Goal: Find specific page/section: Find specific page/section

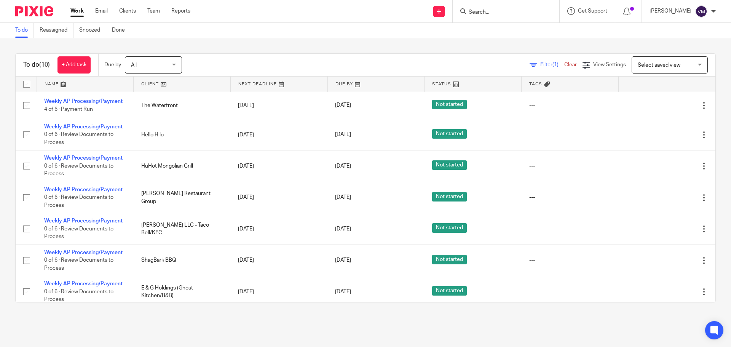
click at [479, 15] on input "Search" at bounding box center [502, 12] width 69 height 7
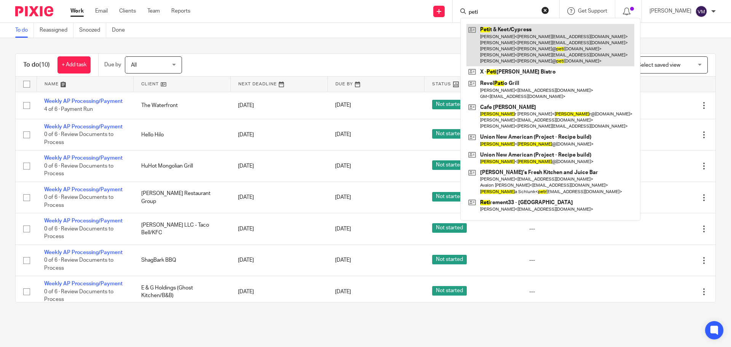
type input "peti"
click at [486, 26] on link at bounding box center [551, 45] width 168 height 42
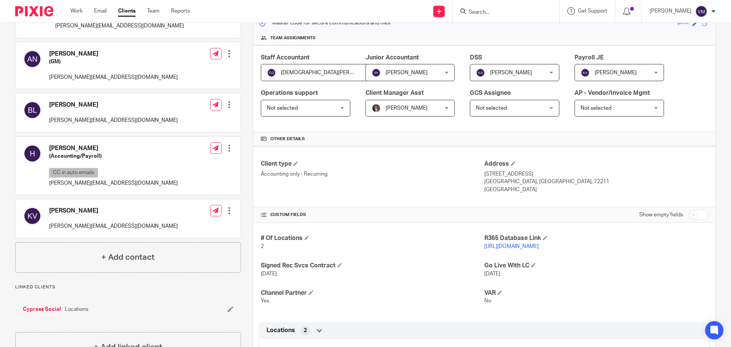
scroll to position [114, 0]
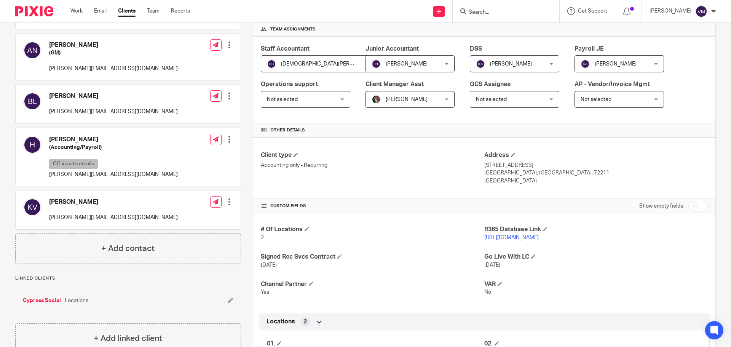
click at [539, 237] on link "[URL][DOMAIN_NAME]" at bounding box center [512, 237] width 54 height 5
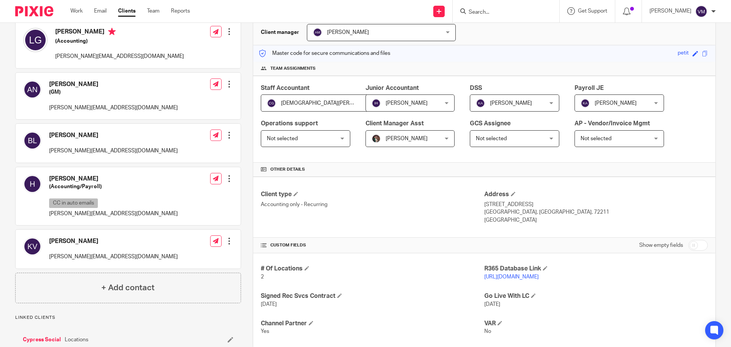
scroll to position [0, 0]
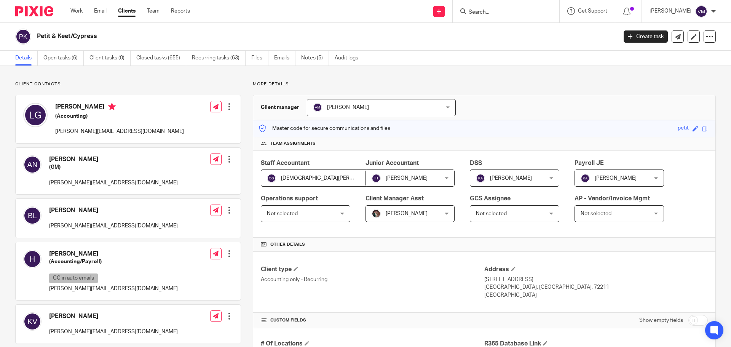
drag, startPoint x: 98, startPoint y: 38, endPoint x: 37, endPoint y: 36, distance: 60.2
click at [37, 36] on h2 "Petit & Keet/Cypress" at bounding box center [267, 36] width 461 height 8
copy h2 "Petit & Keet/Cypress"
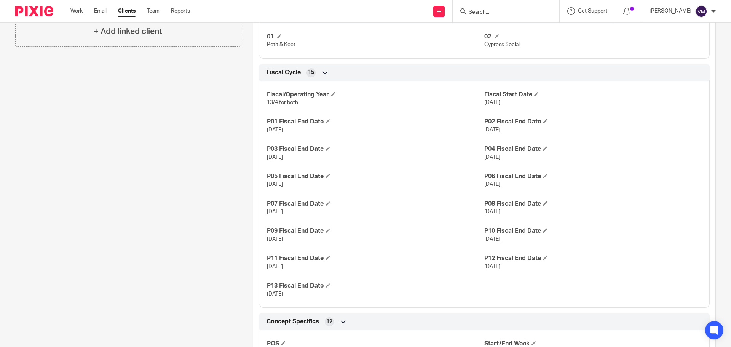
scroll to position [343, 0]
